Goal: Information Seeking & Learning: Learn about a topic

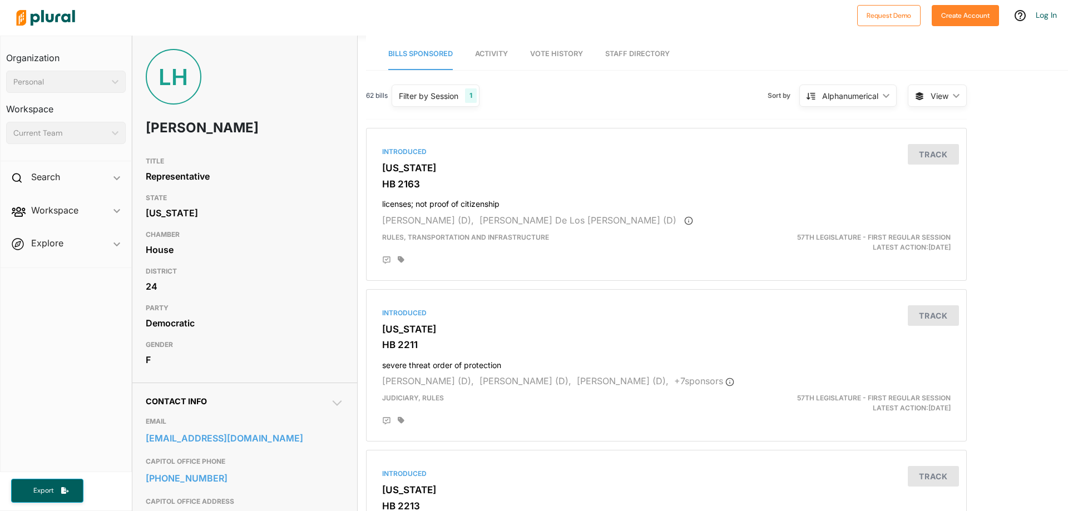
click at [469, 95] on div "1" at bounding box center [471, 95] width 12 height 14
click at [633, 97] on div "62 bills Filter by Session 1 Filter by Session close Current Sessions [US_STATE…" at bounding box center [666, 100] width 600 height 38
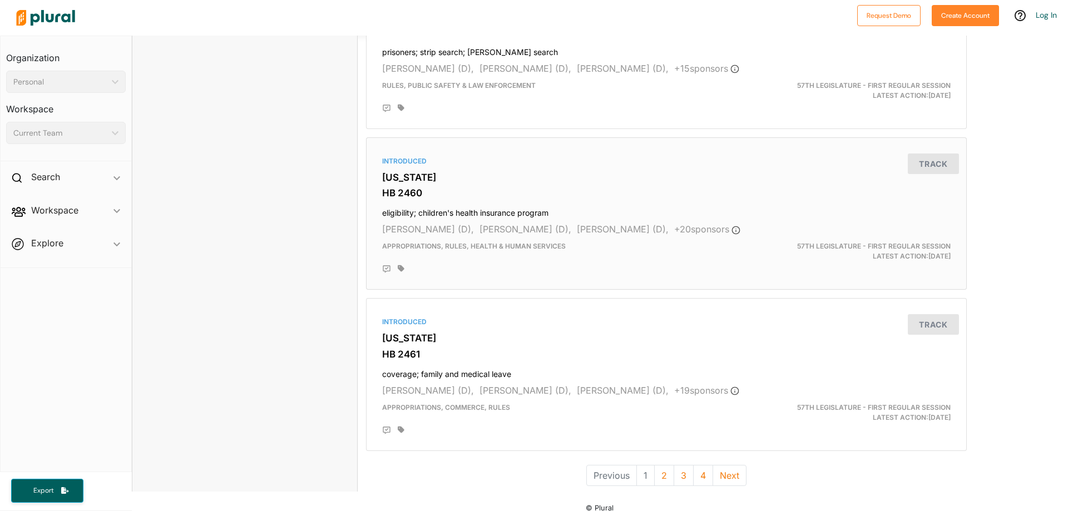
scroll to position [2901, 0]
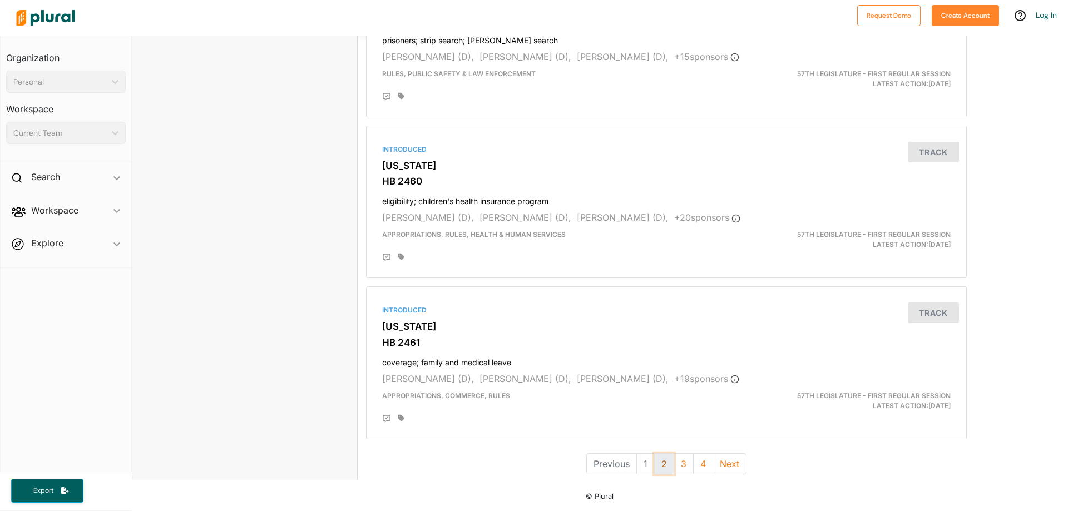
click at [668, 461] on button "2" at bounding box center [664, 463] width 20 height 21
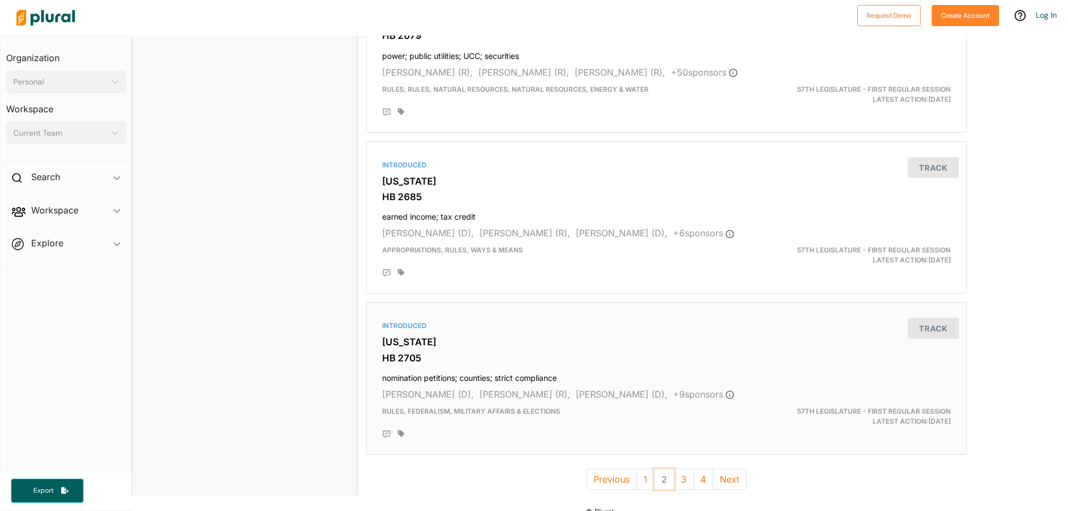
scroll to position [2901, 0]
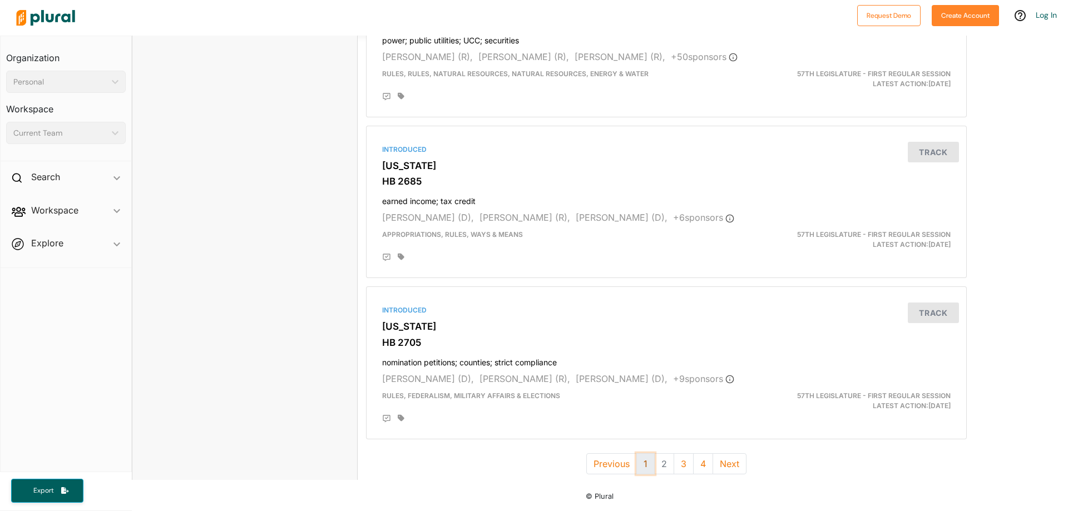
click at [647, 459] on button "1" at bounding box center [645, 463] width 18 height 21
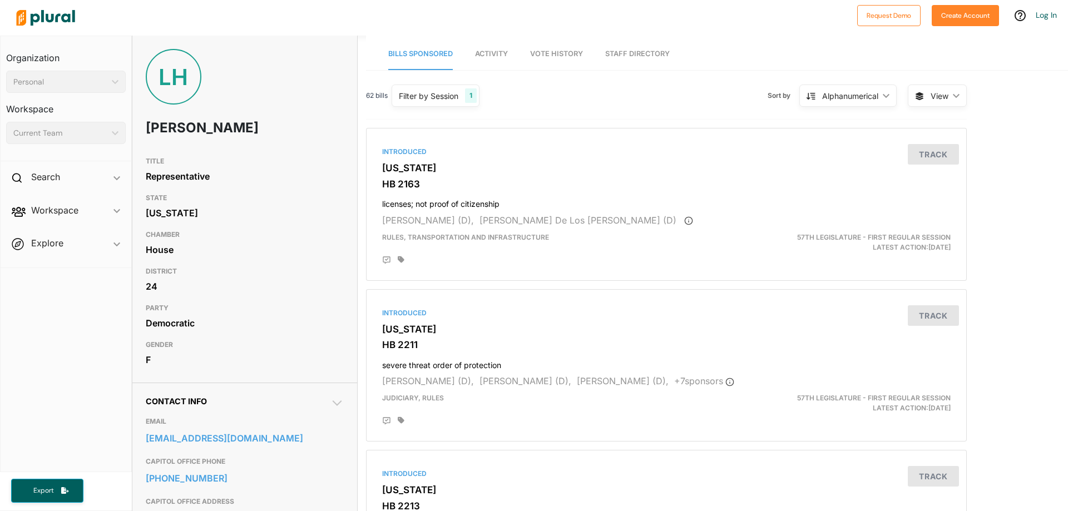
click at [432, 92] on div "Filter by Session" at bounding box center [428, 96] width 59 height 12
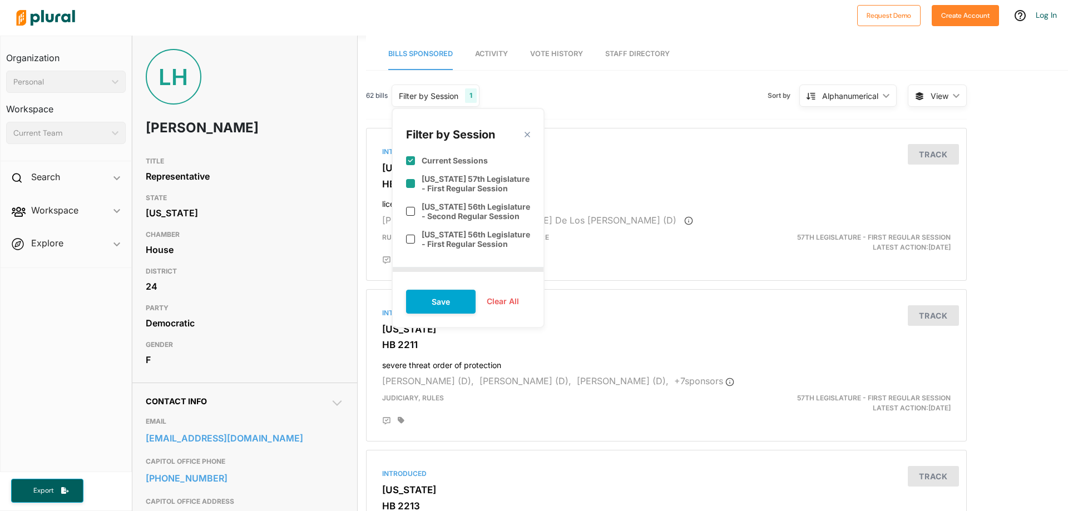
click at [410, 185] on input "checkbox" at bounding box center [410, 183] width 9 height 9
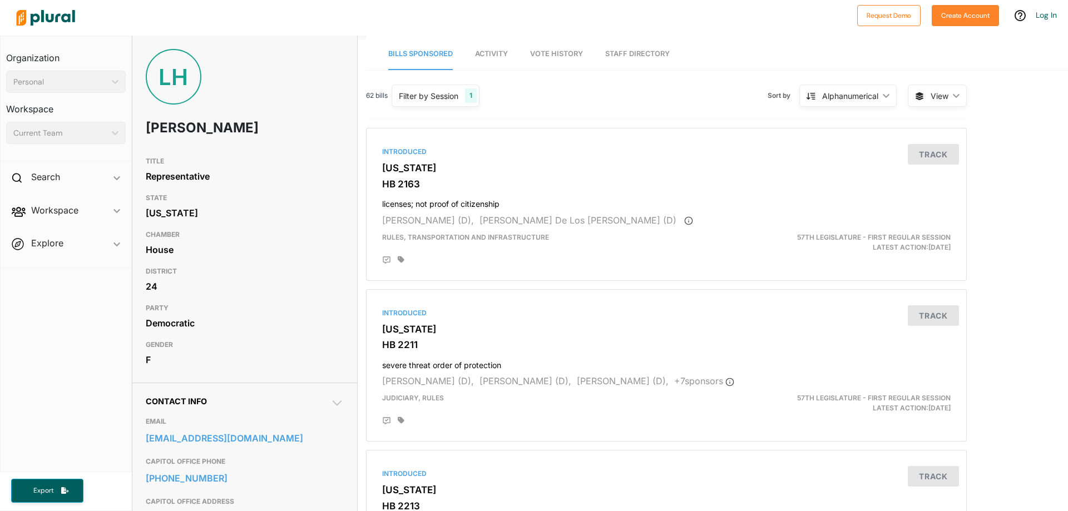
click at [631, 96] on div "62 bills Filter by Session 1 Filter by Session close Current Sessions [US_STATE…" at bounding box center [666, 100] width 600 height 38
click at [946, 100] on span "View ic_keyboard_arrow_down" at bounding box center [936, 96] width 59 height 22
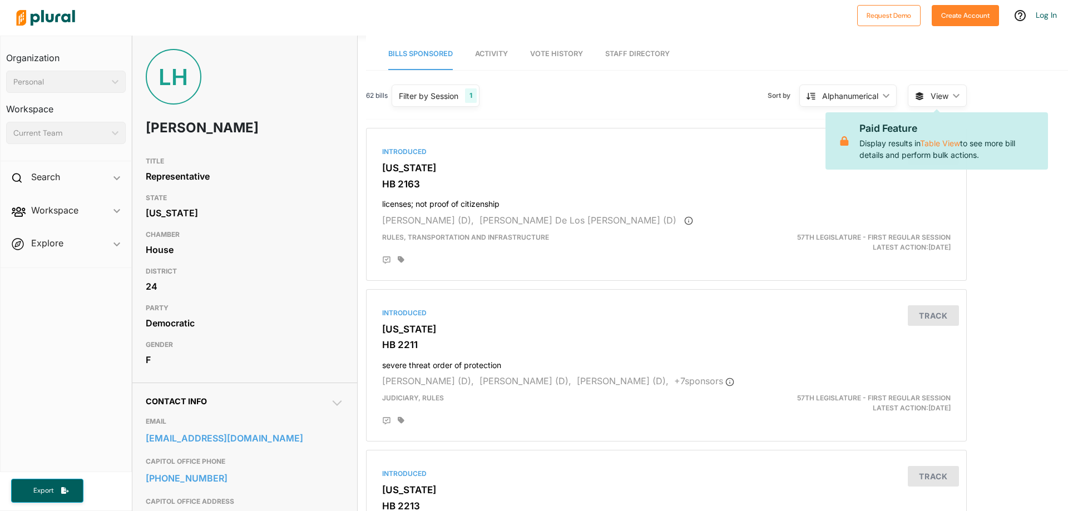
click at [946, 100] on span "View ic_keyboard_arrow_down" at bounding box center [936, 96] width 59 height 22
click at [860, 96] on div "Alphanumerical" at bounding box center [850, 96] width 56 height 12
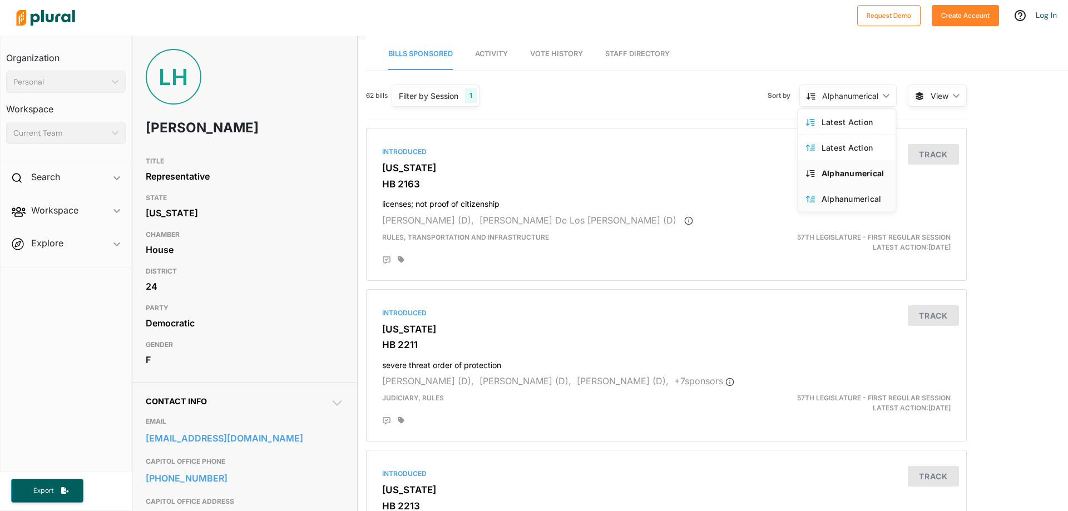
click at [853, 202] on div "Alphanumerical" at bounding box center [854, 198] width 66 height 9
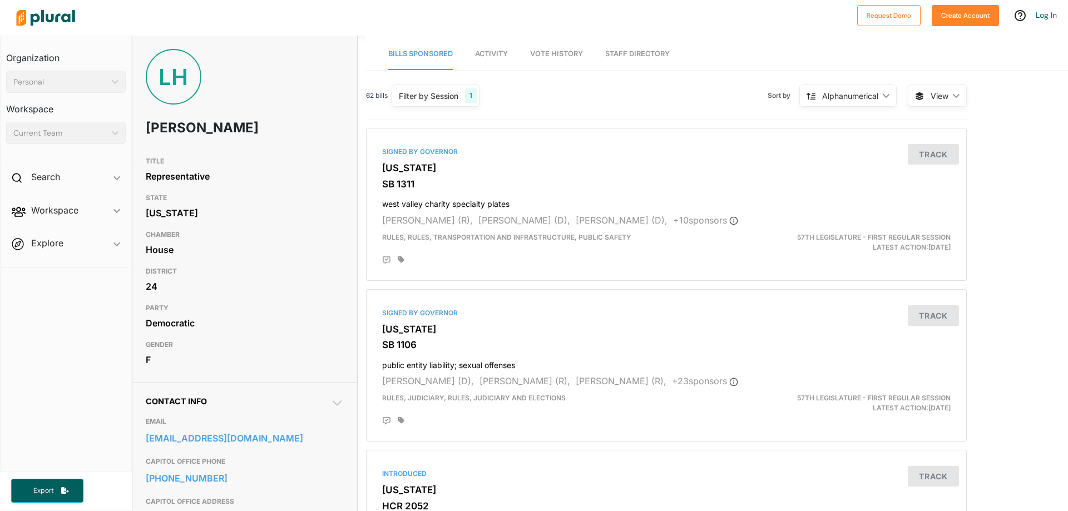
click at [851, 99] on div "Alphanumerical" at bounding box center [850, 96] width 56 height 12
click at [850, 176] on div "Alphanumerical" at bounding box center [854, 172] width 66 height 9
click at [568, 91] on div "62 bills Filter by Session 1 Filter by Session close Current Sessions [US_STATE…" at bounding box center [666, 100] width 600 height 38
click at [433, 95] on div "Filter by Session" at bounding box center [428, 96] width 59 height 12
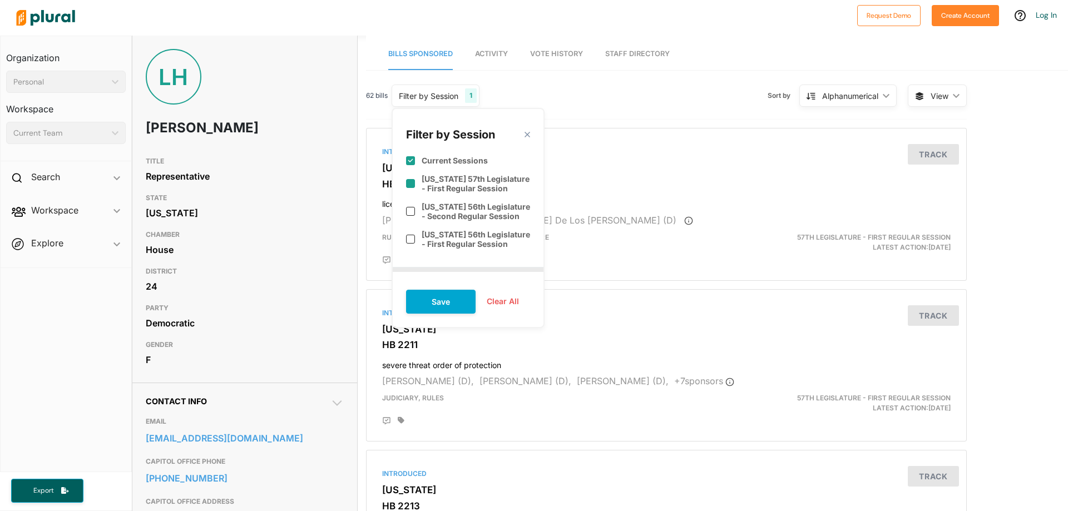
click at [409, 184] on input "checkbox" at bounding box center [410, 183] width 9 height 9
checkbox input "true"
click at [410, 214] on input "checkbox" at bounding box center [410, 211] width 9 height 9
checkbox input "true"
click at [444, 304] on button "Save" at bounding box center [441, 302] width 70 height 24
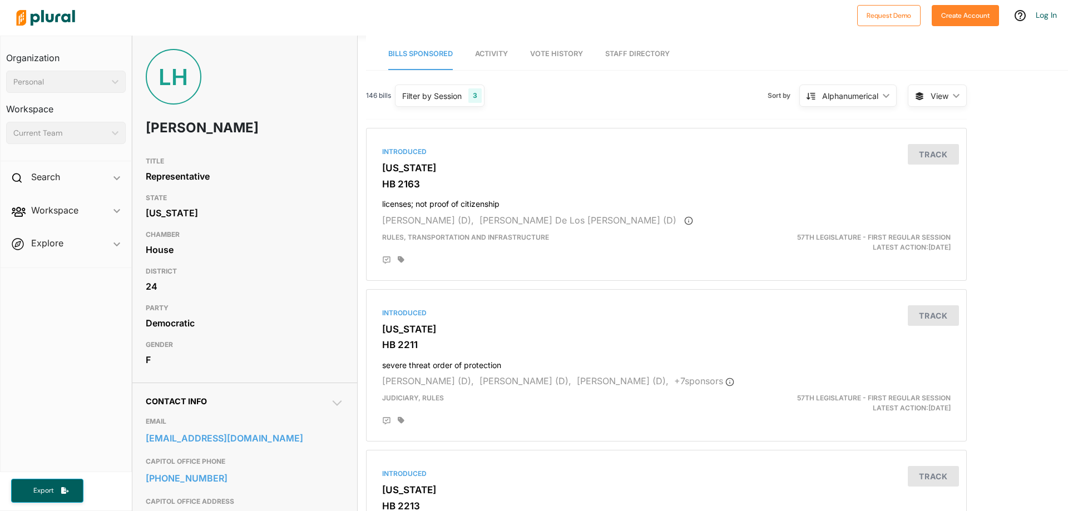
click at [590, 110] on div "146 bills Filter by Session 3 Filter by Session close Current Sessions [US_STAT…" at bounding box center [666, 100] width 600 height 38
click at [552, 160] on div "Introduced [US_STATE] HB 2163 licenses; not proof of citizenship [PERSON_NAME] …" at bounding box center [666, 204] width 590 height 143
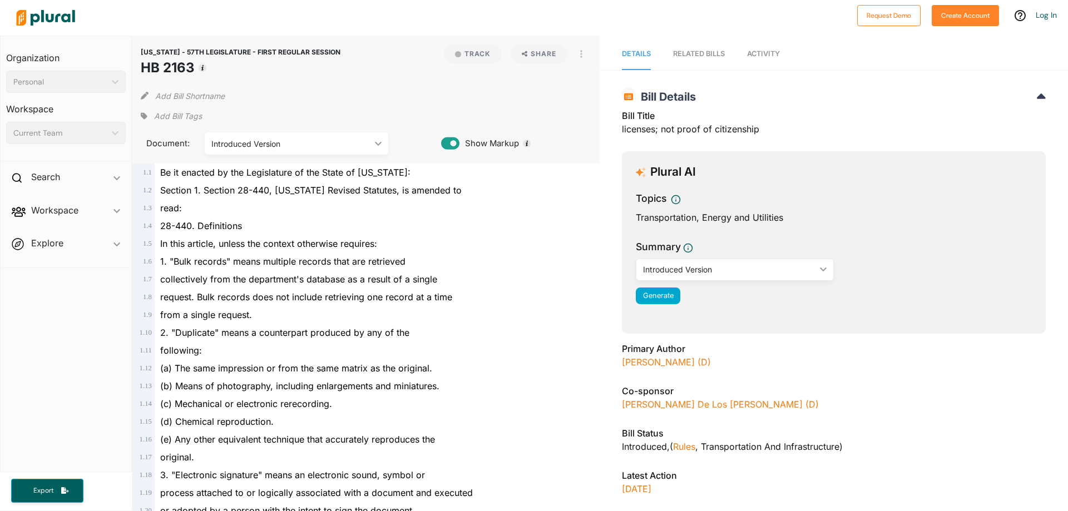
drag, startPoint x: 490, startPoint y: 111, endPoint x: 484, endPoint y: 107, distance: 7.2
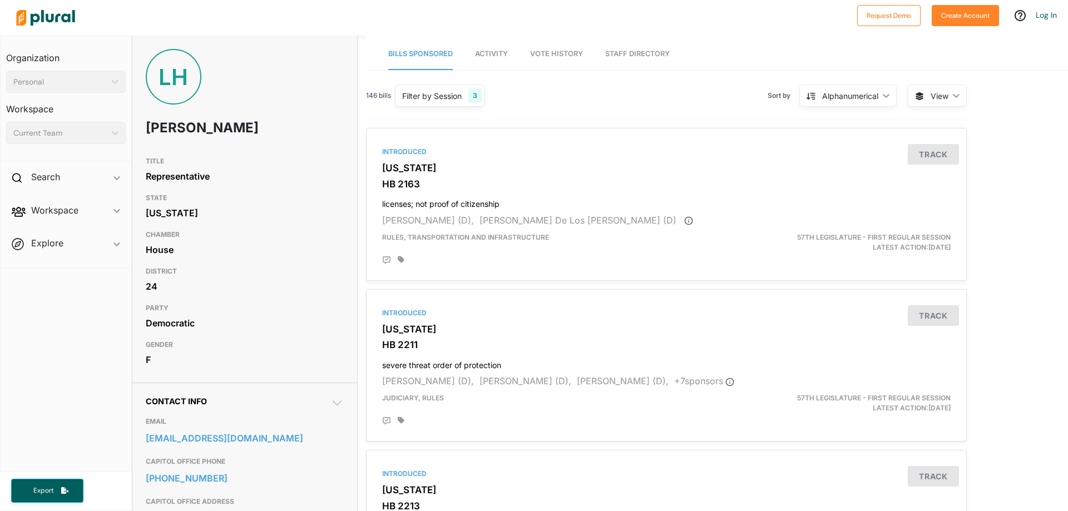
click at [483, 50] on span "Activity" at bounding box center [491, 53] width 33 height 8
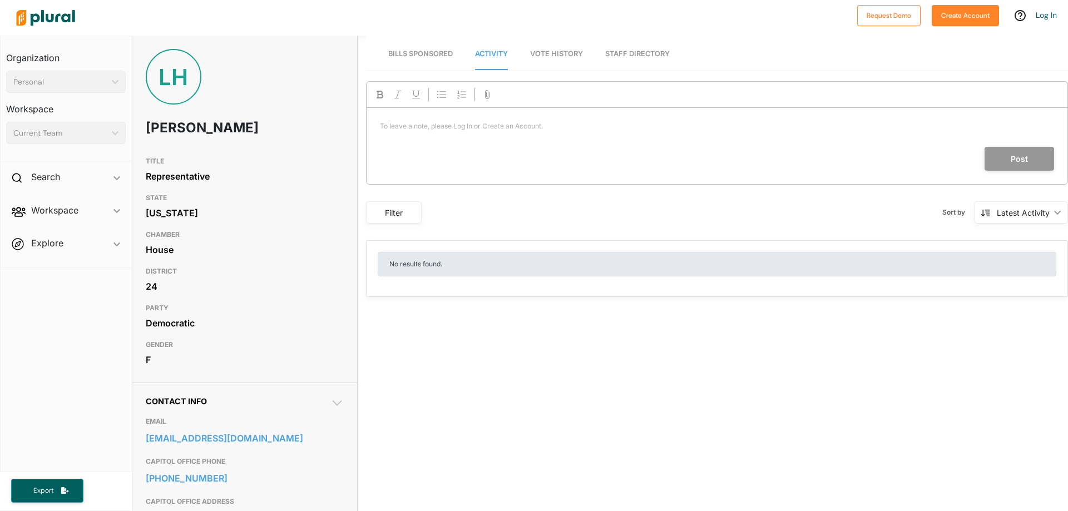
click at [565, 58] on link "Vote History" at bounding box center [556, 54] width 53 height 32
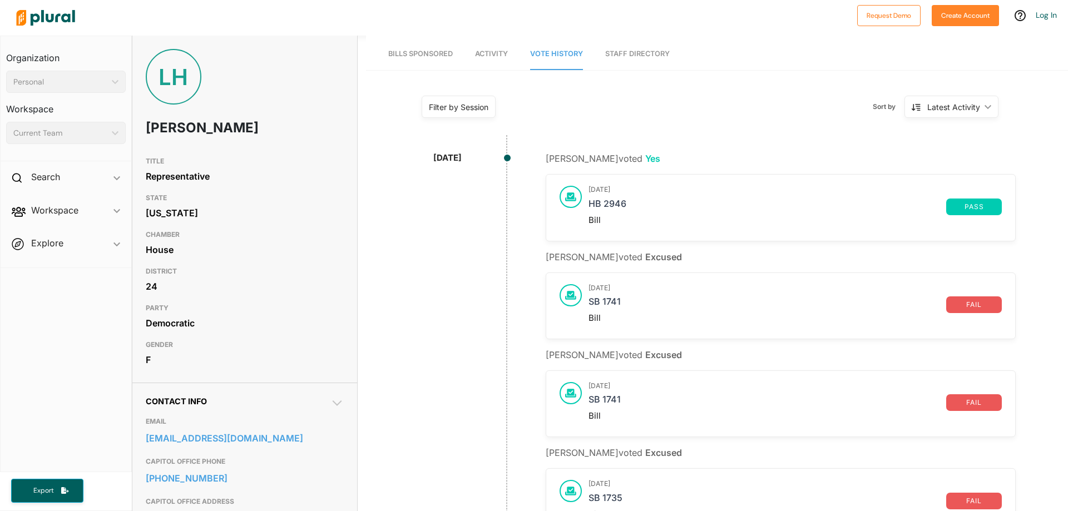
click at [964, 111] on div "Latest Activity" at bounding box center [953, 107] width 53 height 12
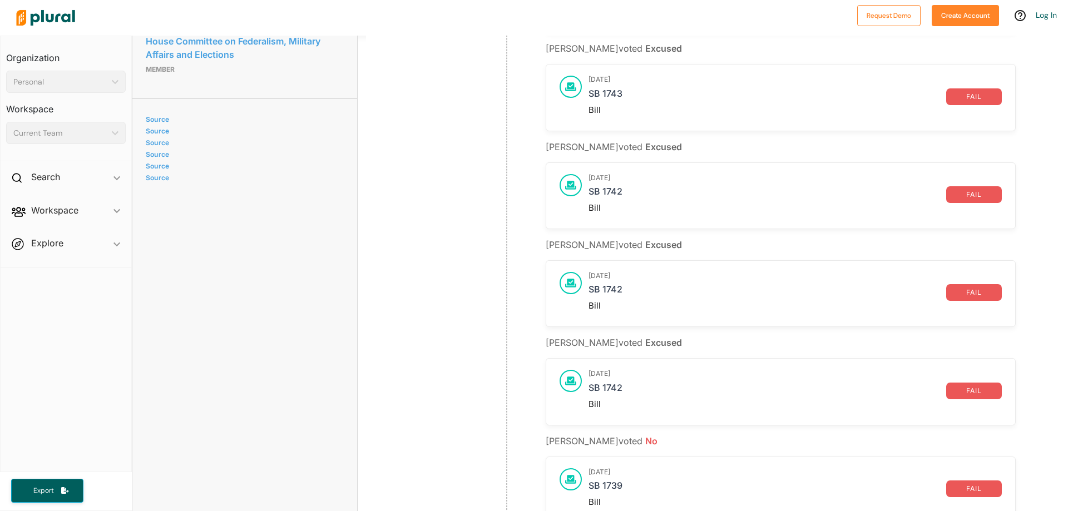
scroll to position [713, 0]
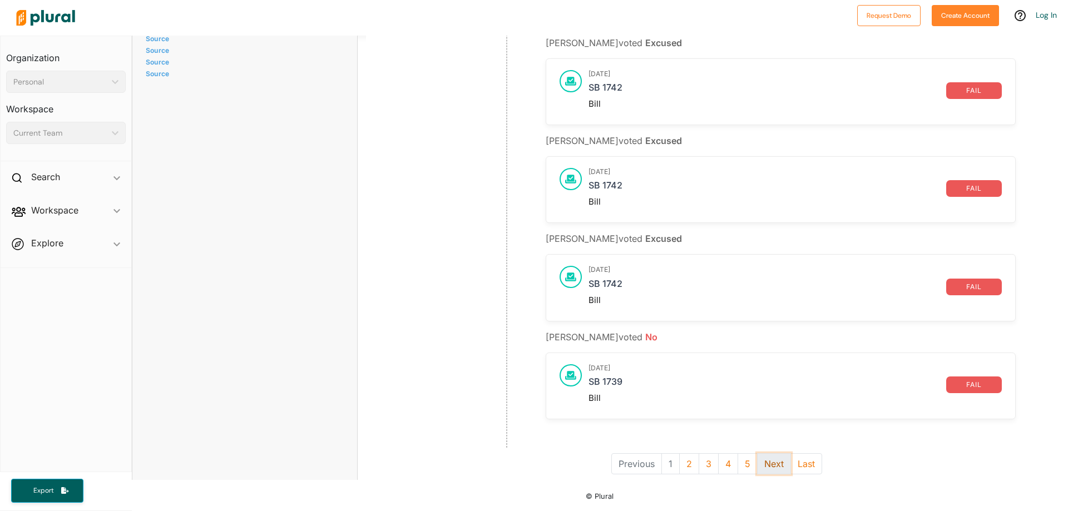
click at [761, 453] on button "Next" at bounding box center [774, 463] width 34 height 21
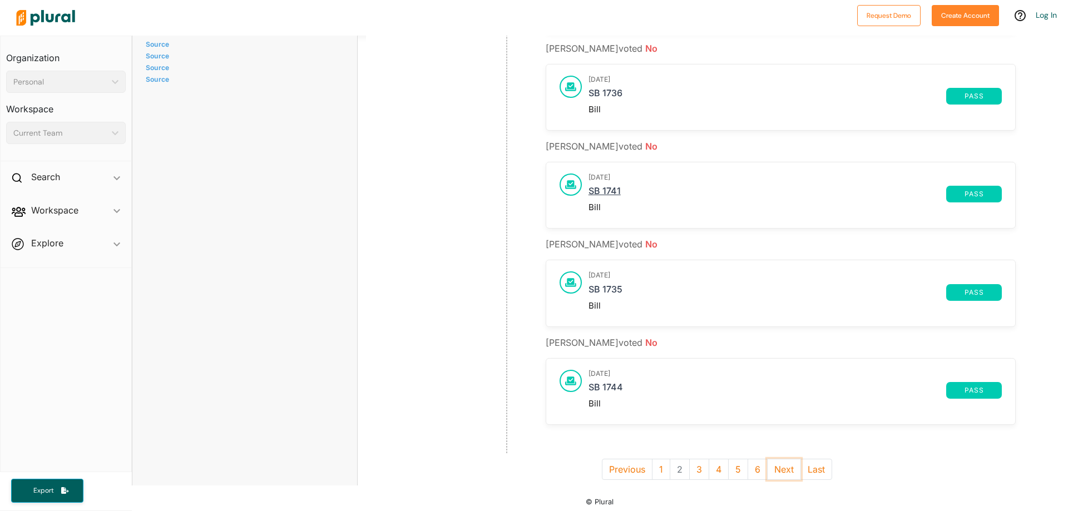
scroll to position [713, 0]
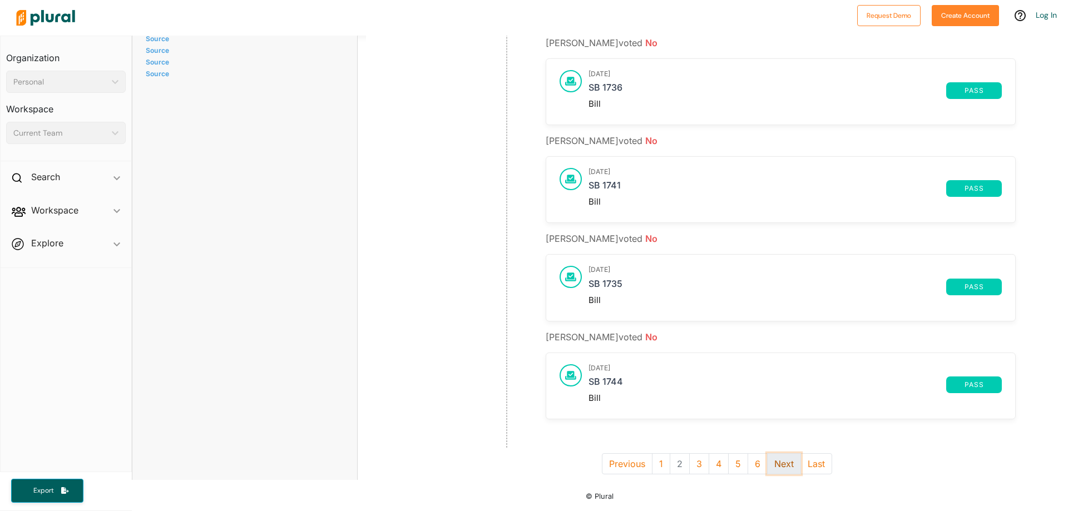
click at [787, 453] on button "Next" at bounding box center [784, 463] width 34 height 21
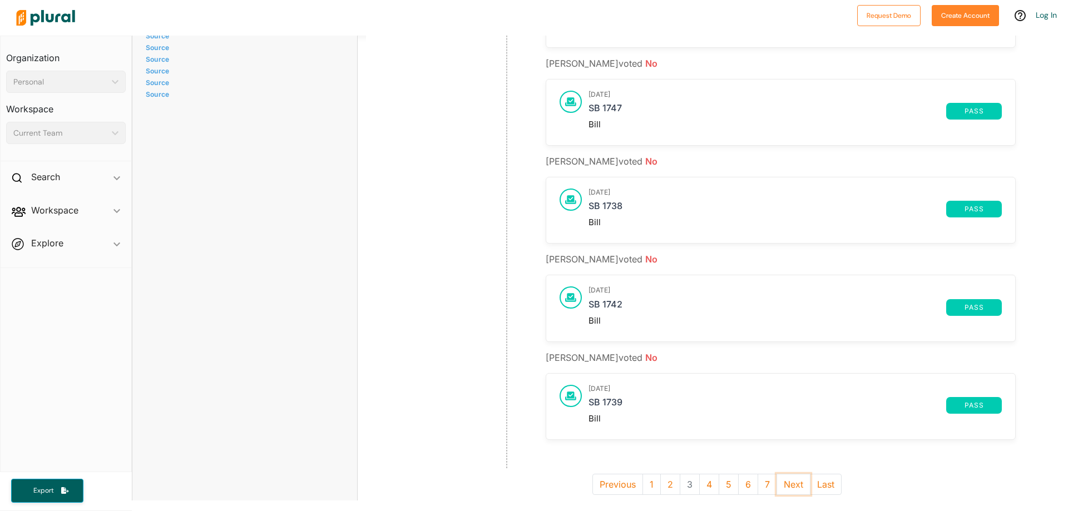
scroll to position [713, 0]
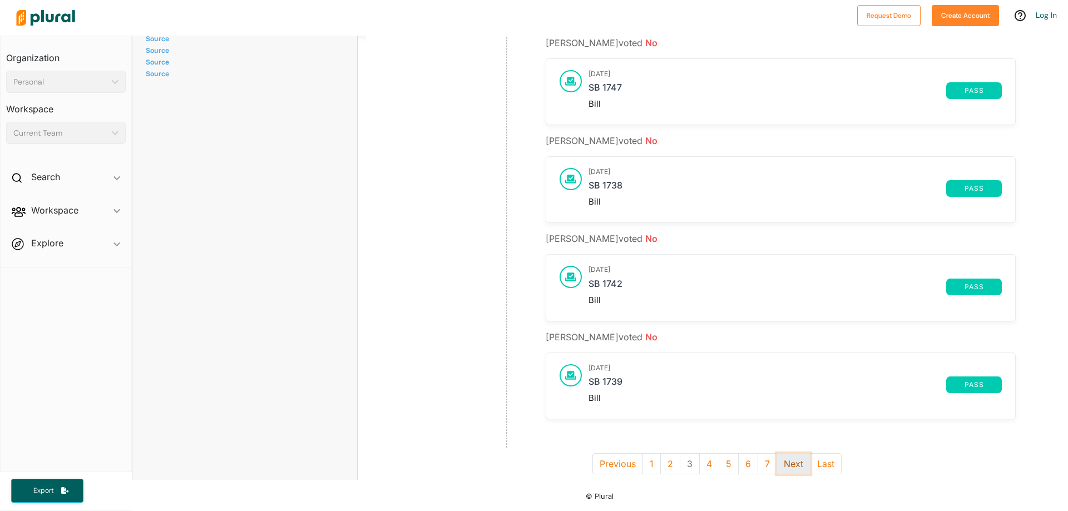
click at [800, 455] on button "Next" at bounding box center [793, 463] width 34 height 21
click at [795, 453] on button "Next" at bounding box center [803, 463] width 34 height 21
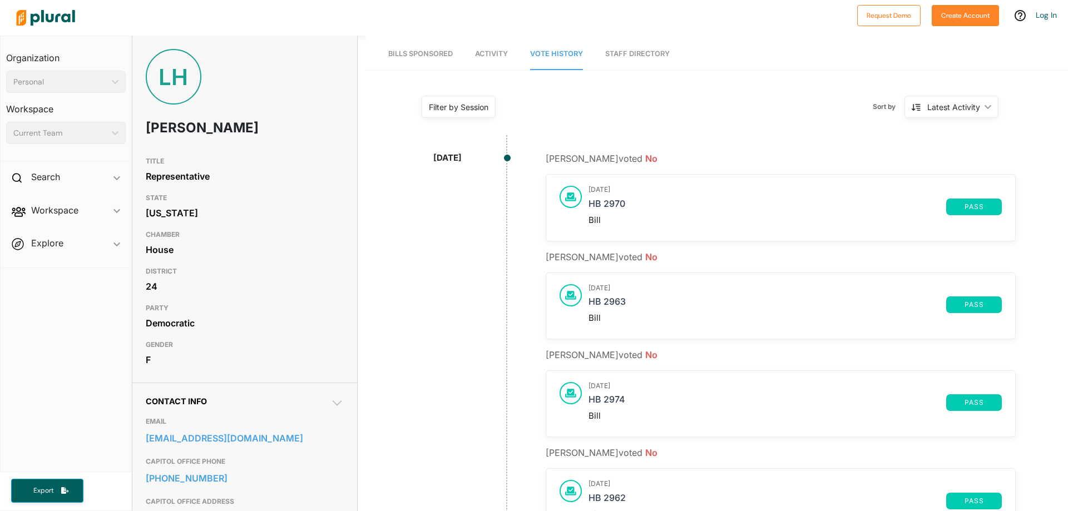
click at [981, 103] on div "Latest Activity ic_keyboard_arrow_down" at bounding box center [951, 107] width 94 height 22
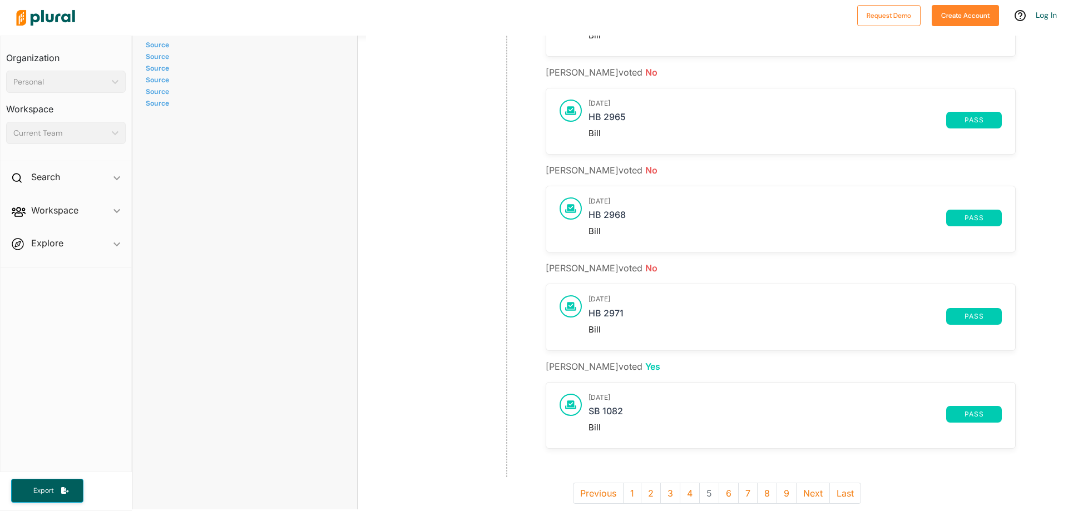
scroll to position [713, 0]
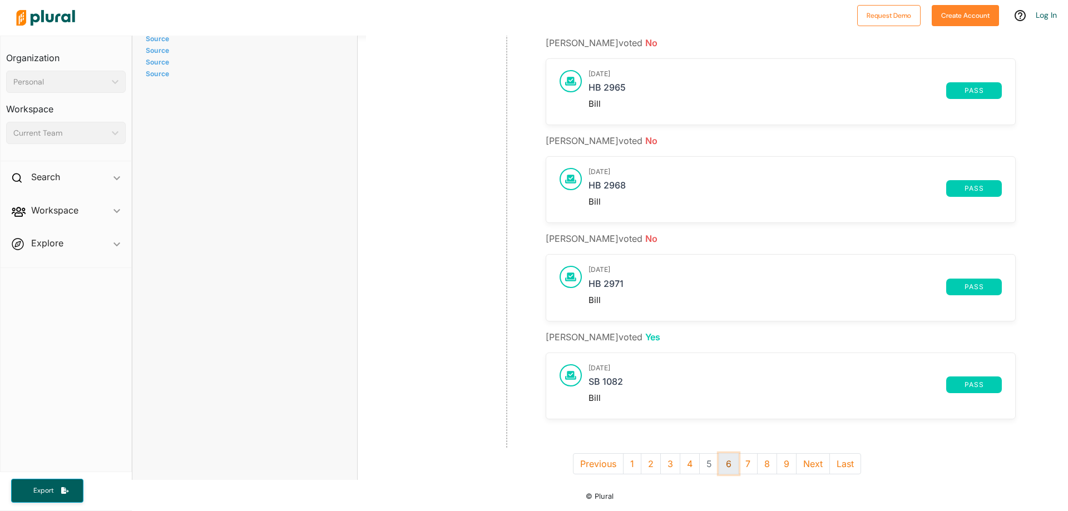
click at [721, 458] on button "6" at bounding box center [728, 463] width 20 height 21
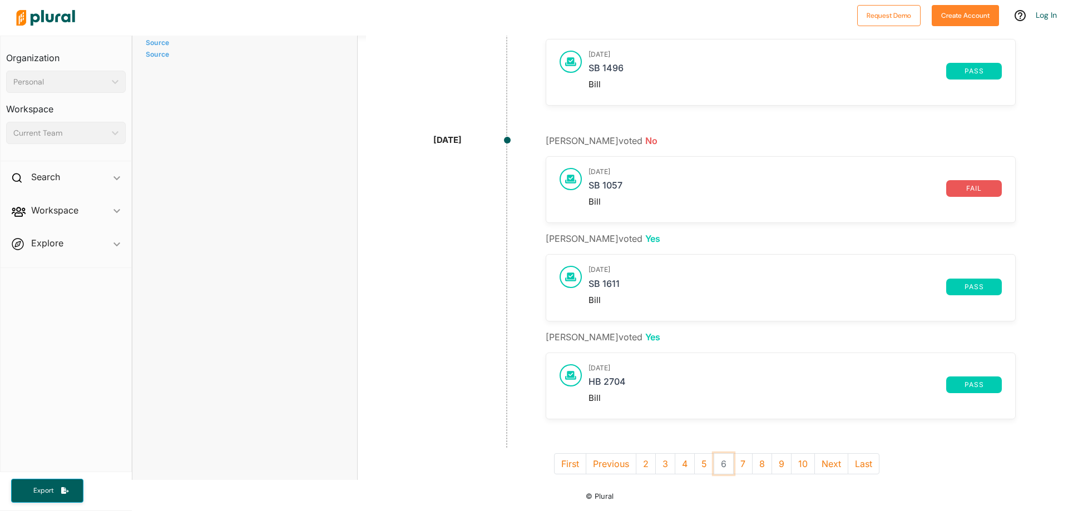
scroll to position [732, 0]
click at [736, 460] on button "7" at bounding box center [742, 463] width 19 height 21
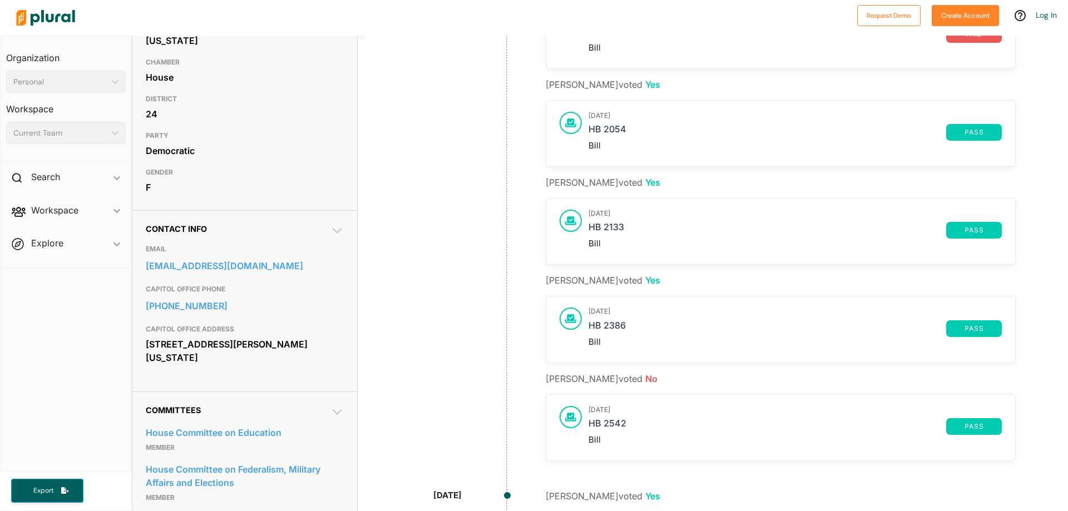
scroll to position [176, 0]
